Goal: Task Accomplishment & Management: Manage account settings

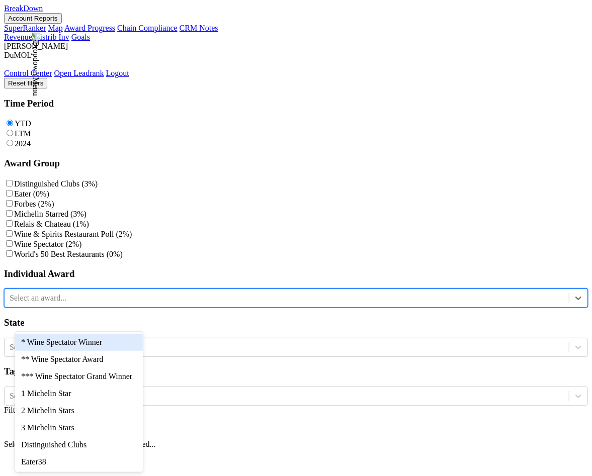
click at [75, 304] on div at bounding box center [287, 298] width 554 height 11
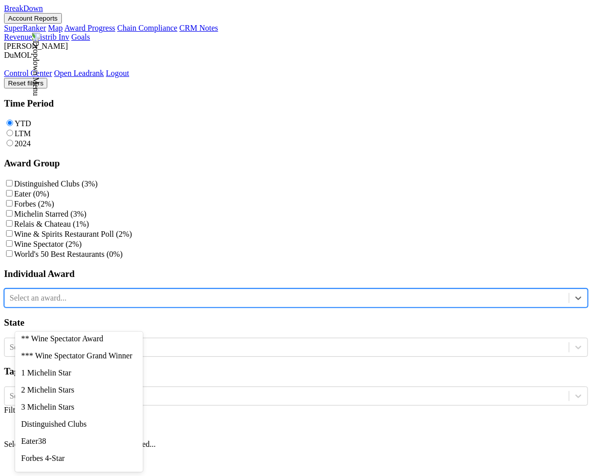
scroll to position [31, 0]
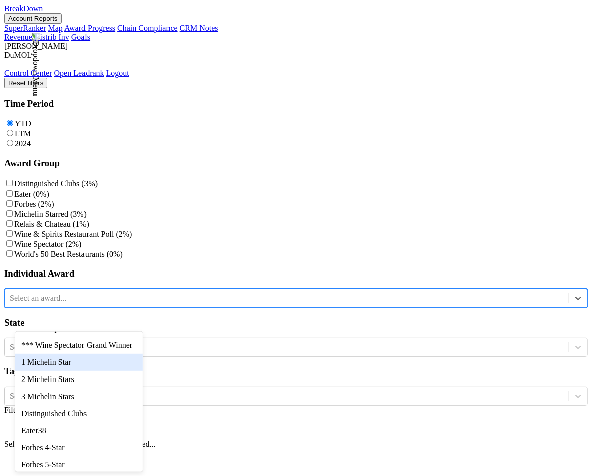
click at [81, 371] on div "1 Michelin Star" at bounding box center [79, 362] width 128 height 17
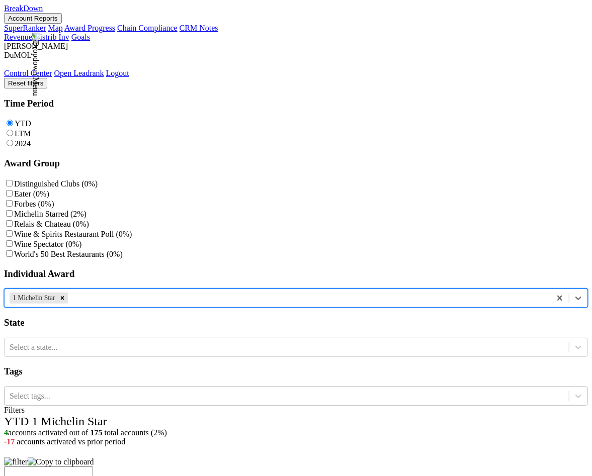
scroll to position [68, 0]
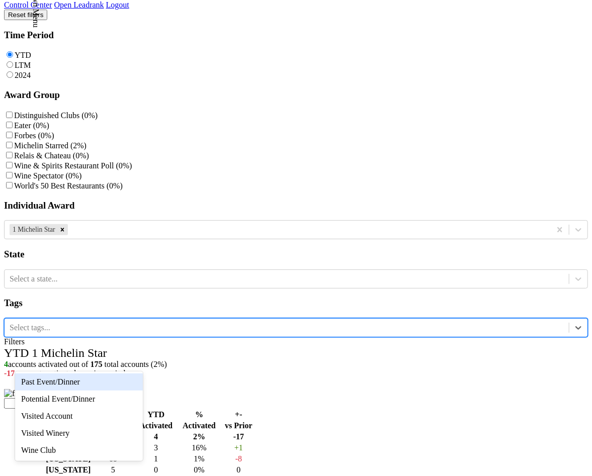
scroll to position [44, 0]
click at [115, 383] on div "Past Event/Dinner" at bounding box center [79, 382] width 128 height 17
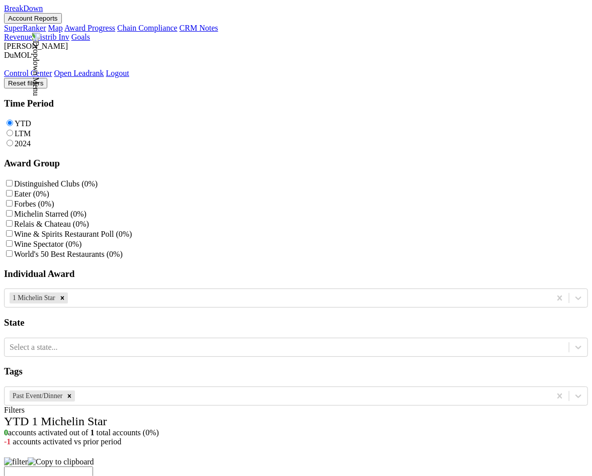
scroll to position [0, 0]
click at [68, 304] on div "Remove 1 Michelin Star" at bounding box center [62, 298] width 11 height 11
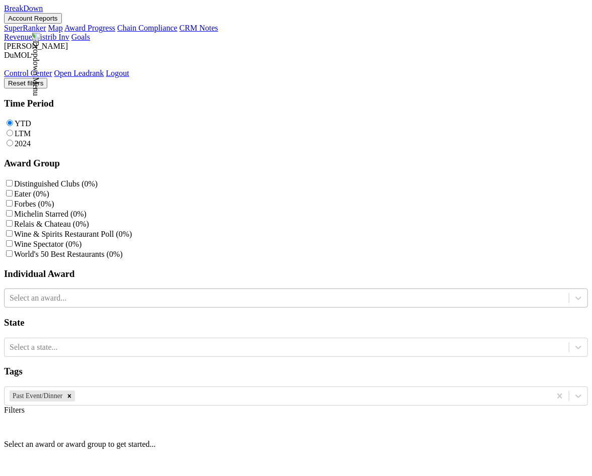
click at [16, 230] on label "Wine & Spirits Restaurant Poll (0%)" at bounding box center [73, 234] width 118 height 9
click at [13, 230] on Poll "Wine & Spirits Restaurant Poll (0%)" at bounding box center [9, 233] width 7 height 7
checkbox Poll "true"
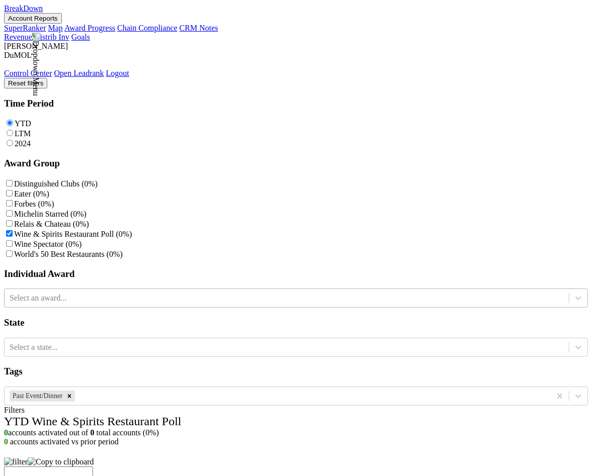
click at [31, 139] on label "2024" at bounding box center [23, 143] width 16 height 9
click at [13, 140] on input "2024" at bounding box center [10, 143] width 7 height 7
radio input "true"
click at [20, 230] on label "Wine & Spirits Restaurant Poll (0%)" at bounding box center [73, 234] width 118 height 9
click at [13, 230] on Poll "Wine & Spirits Restaurant Poll (0%)" at bounding box center [9, 233] width 7 height 7
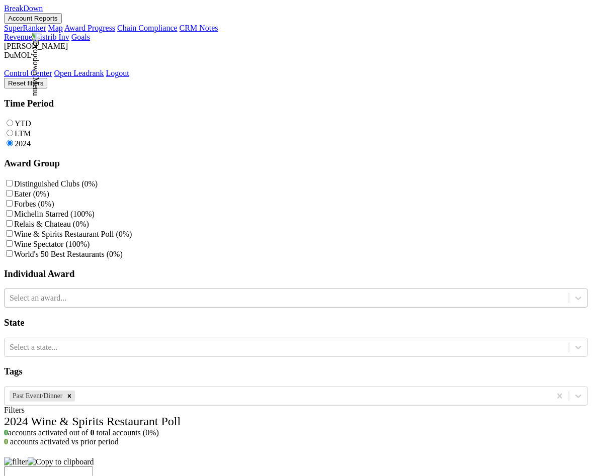
checkbox Poll "false"
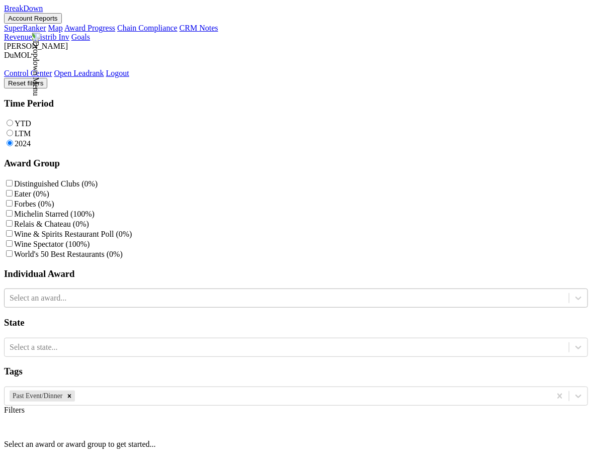
click at [185, 406] on div "Filters Select an award or award group to get started..." at bounding box center [296, 427] width 584 height 43
click at [73, 400] on icon "Remove Past Event/Dinner" at bounding box center [69, 396] width 7 height 7
click at [20, 244] on label "Wine Spectator (24%)" at bounding box center [49, 244] width 71 height 9
click at [13, 244] on Spectator "Wine Spectator (24%)" at bounding box center [9, 243] width 7 height 7
checkbox Spectator "true"
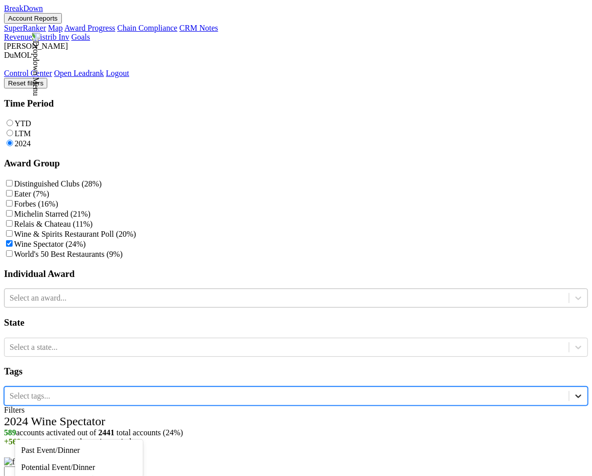
scroll to position [68, 0]
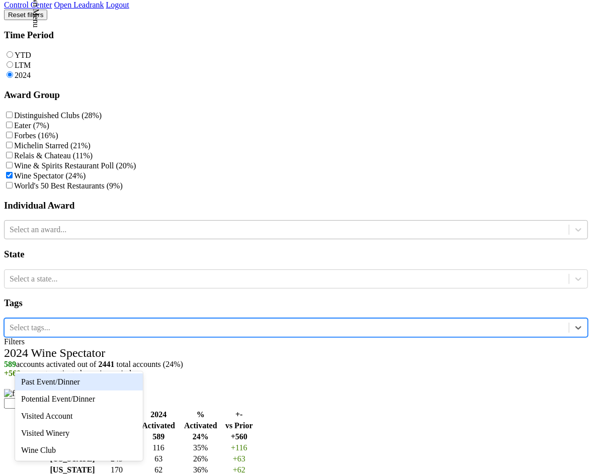
click at [123, 389] on div "Past Event/Dinner" at bounding box center [79, 382] width 128 height 17
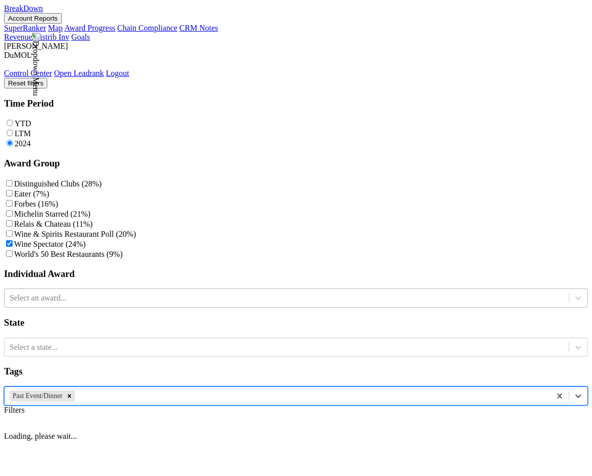
scroll to position [0, 0]
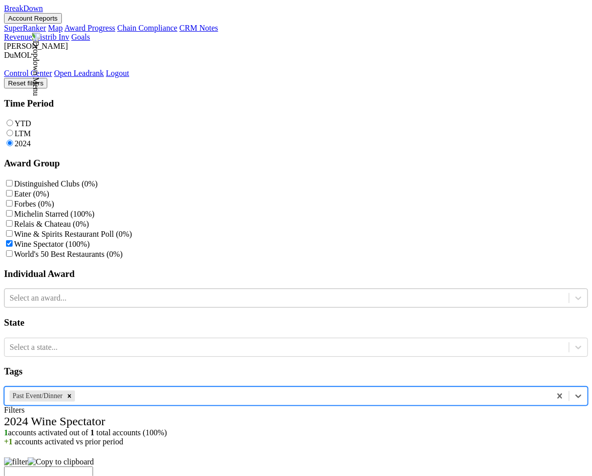
click at [62, 23] on button "Account Reports" at bounding box center [33, 18] width 58 height 11
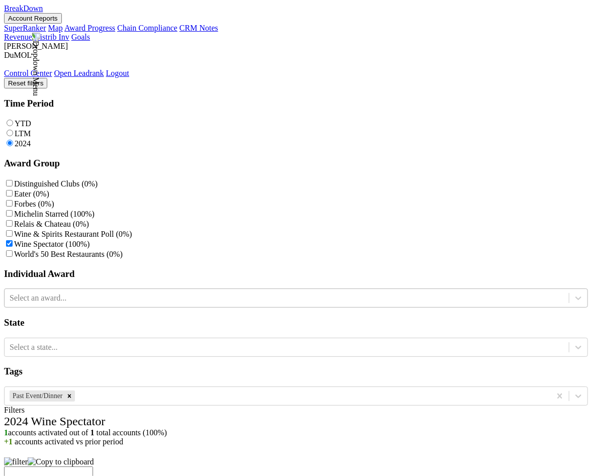
click at [131, 32] on link "Chain Compliance" at bounding box center [147, 28] width 60 height 9
click at [62, 17] on button "Account Reports" at bounding box center [33, 18] width 58 height 11
click at [145, 32] on link "Chain Compliance" at bounding box center [147, 28] width 60 height 9
click at [62, 13] on button "Account Reports" at bounding box center [33, 18] width 58 height 11
click at [147, 32] on link "Chain Compliance" at bounding box center [147, 28] width 60 height 9
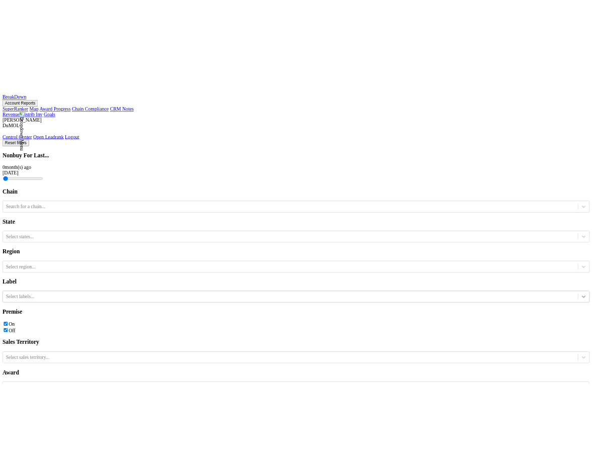
scroll to position [92, 0]
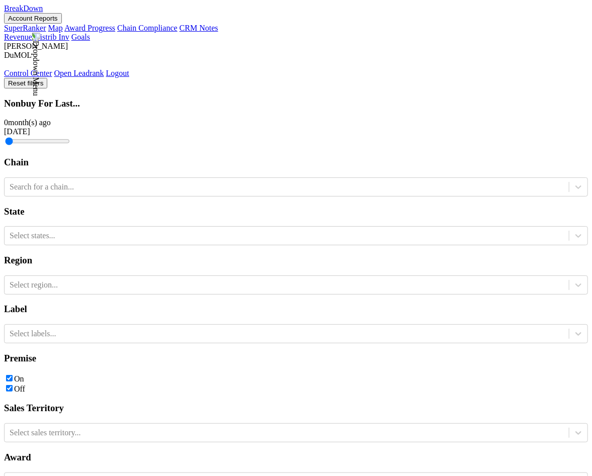
scroll to position [146, 0]
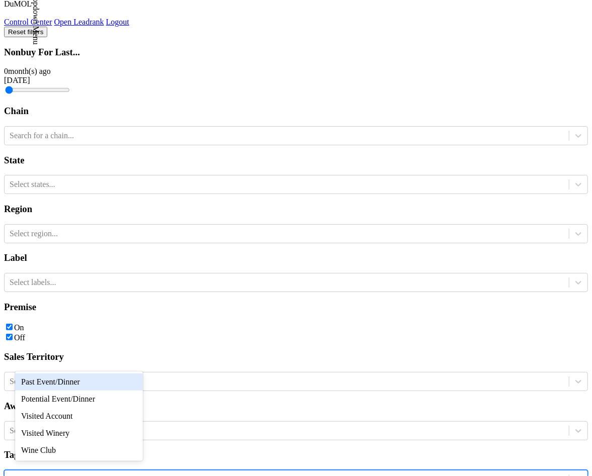
click at [120, 384] on div "Past Event/Dinner" at bounding box center [79, 382] width 128 height 17
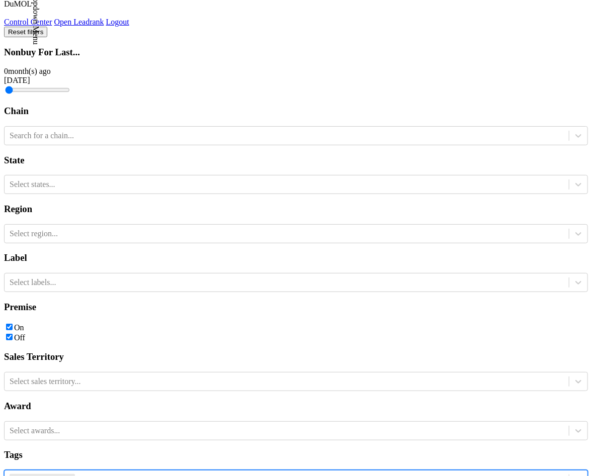
scroll to position [0, 0]
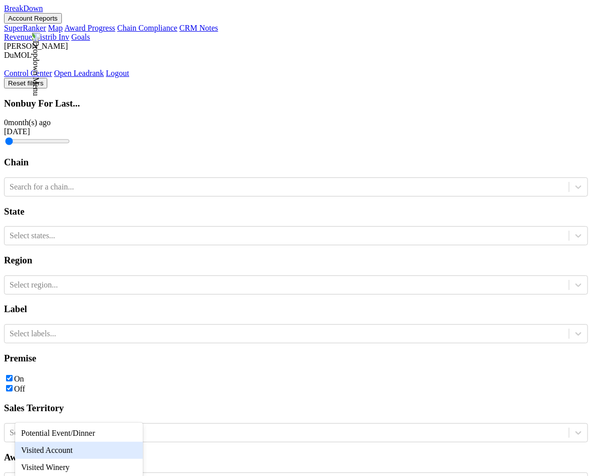
click at [98, 413] on body "BreakDown Account Reports SuperRanker Map Award Progress Chain Compliance CRM N…" at bounding box center [296, 342] width 584 height 676
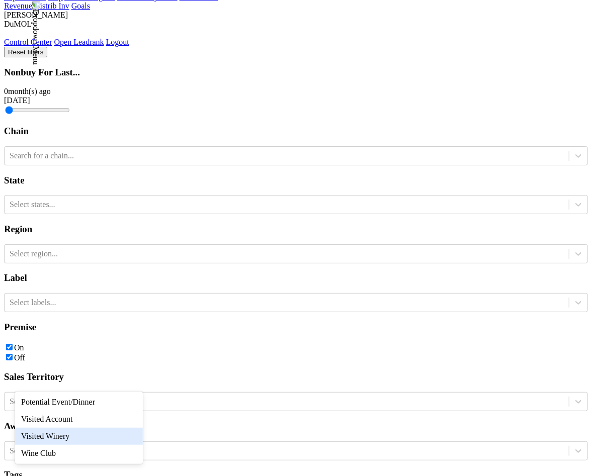
click at [97, 436] on div "Visited Winery" at bounding box center [79, 436] width 128 height 17
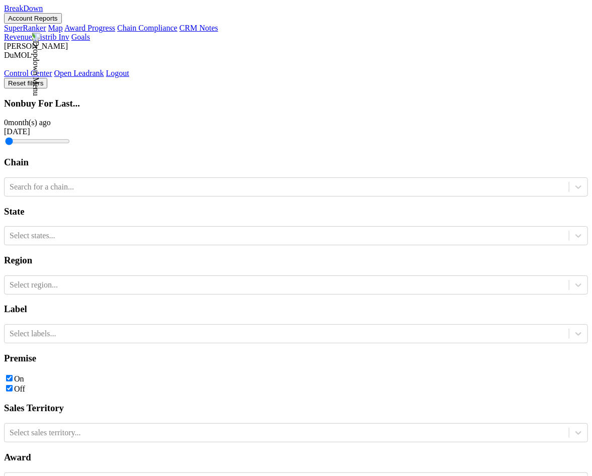
scroll to position [161, 0]
click at [76, 410] on div "Reset filters Nonbuy For Last... 0 month(s) ago Aug '25 Chain Search for a chai…" at bounding box center [296, 329] width 584 height 502
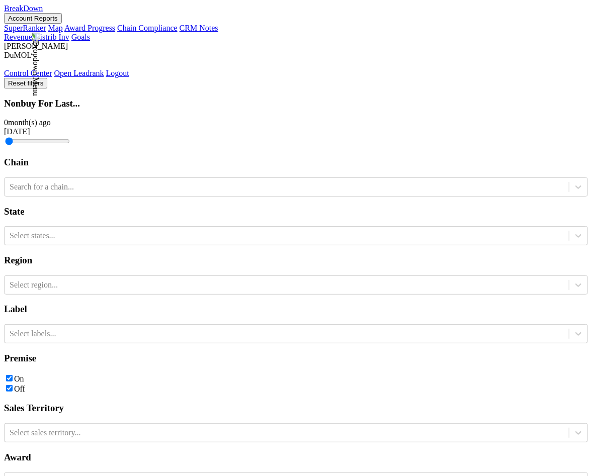
click at [75, 410] on div "Reset filters Nonbuy For Last... 0 month(s) ago Aug '25 Chain Search for a chai…" at bounding box center [296, 329] width 584 height 502
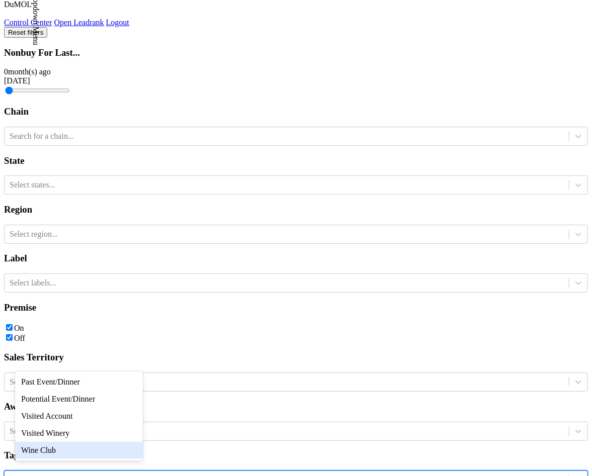
click at [90, 459] on div "Wine Club" at bounding box center [79, 450] width 128 height 17
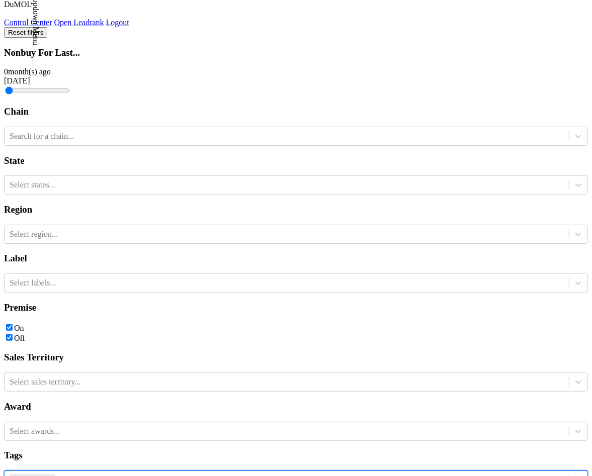
scroll to position [0, 0]
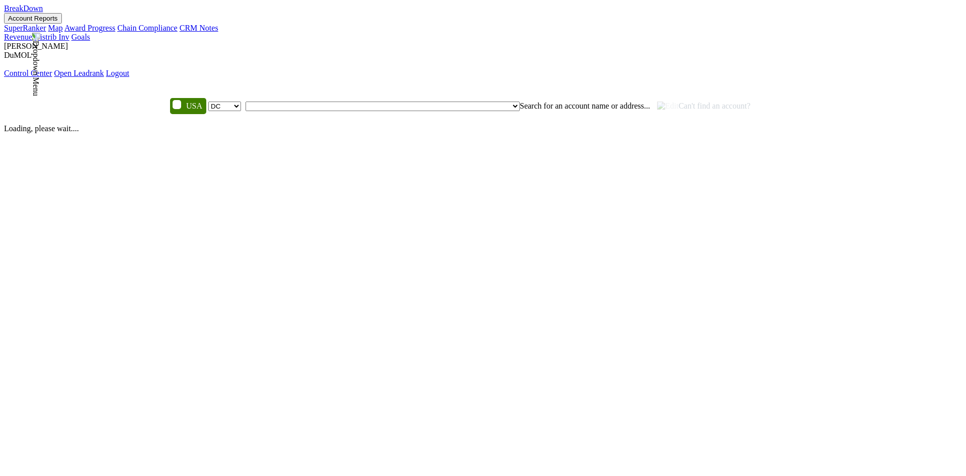
select select "DC"
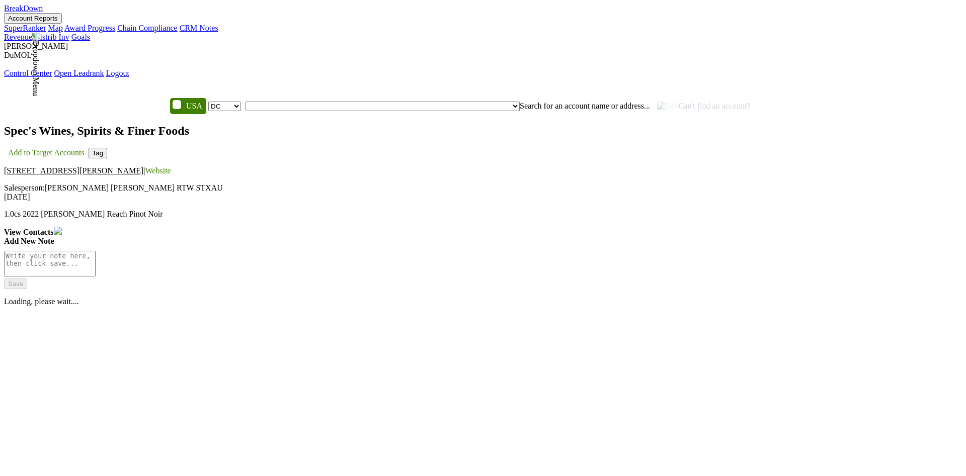
click at [108, 148] on button "Tag" at bounding box center [98, 153] width 19 height 11
click at [272, 309] on span "Wine Club" at bounding box center [254, 313] width 35 height 9
click at [56, 318] on button "Save" at bounding box center [44, 323] width 23 height 11
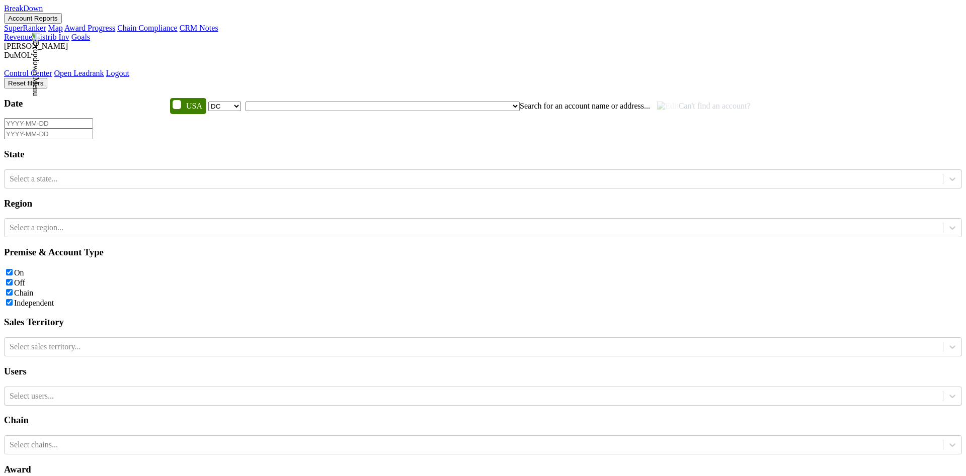
select select "DC"
